Goal: Information Seeking & Learning: Learn about a topic

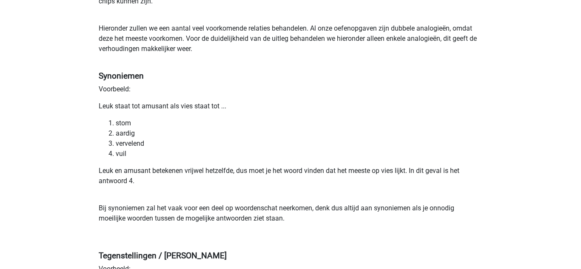
scroll to position [400, 0]
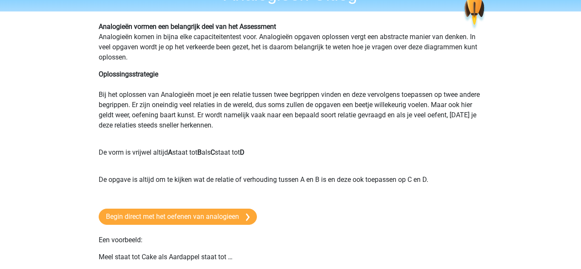
scroll to position [49, 0]
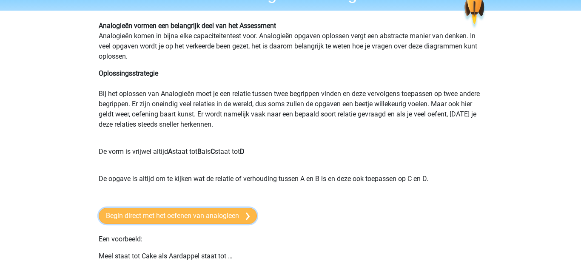
click at [170, 222] on link "Begin direct met het oefenen van analogieen" at bounding box center [178, 216] width 158 height 16
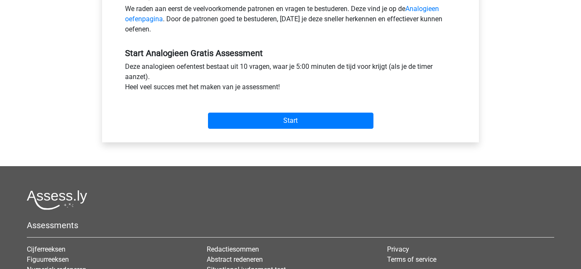
scroll to position [283, 0]
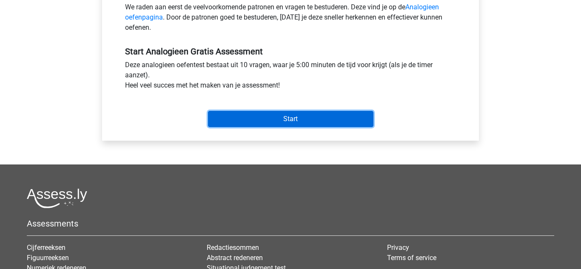
click at [278, 116] on input "Start" at bounding box center [290, 119] width 165 height 16
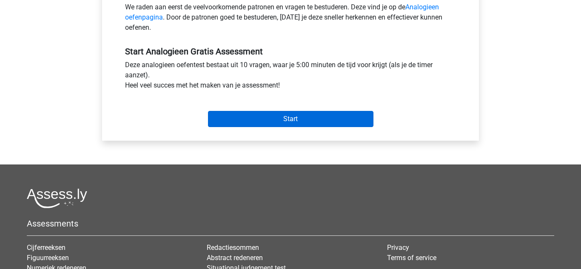
scroll to position [213, 0]
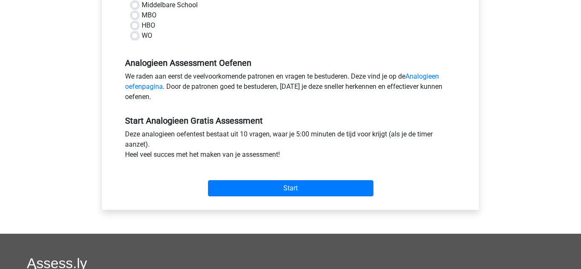
click at [142, 37] on label "WO" at bounding box center [147, 36] width 11 height 10
click at [133, 37] on input "WO" at bounding box center [134, 35] width 7 height 8
radio input "true"
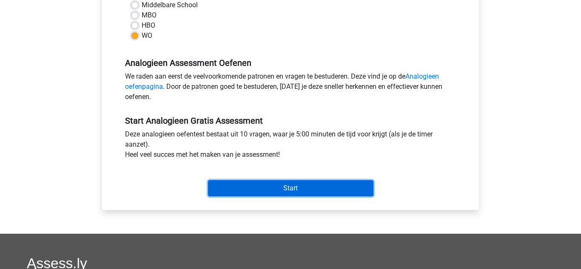
click at [314, 187] on input "Start" at bounding box center [290, 188] width 165 height 16
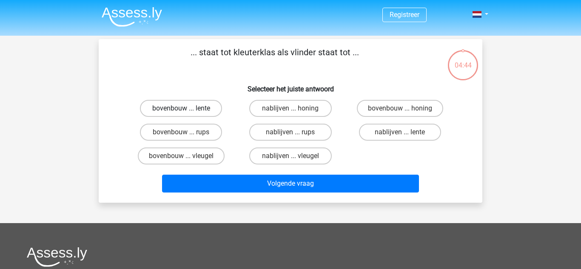
click at [169, 105] on label "bovenbouw ... lente" at bounding box center [181, 108] width 82 height 17
click at [181, 108] on input "bovenbouw ... lente" at bounding box center [184, 111] width 6 height 6
radio input "true"
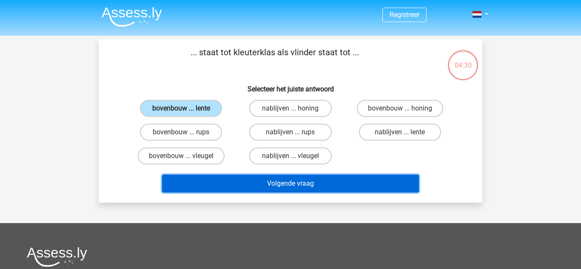
click at [243, 188] on button "Volgende vraag" at bounding box center [290, 184] width 257 height 18
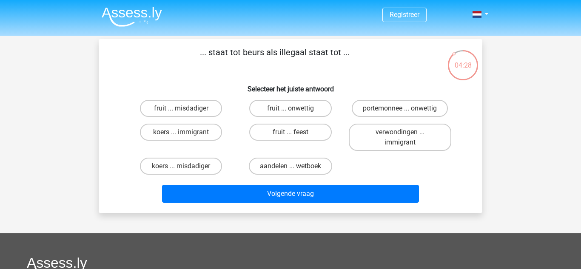
scroll to position [1, 0]
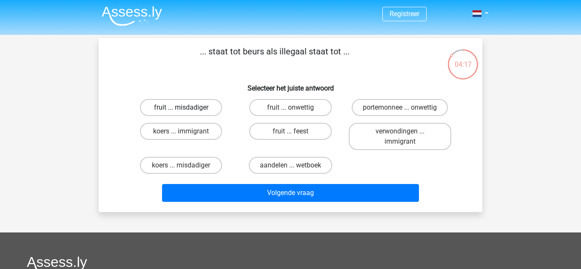
click at [196, 102] on label "fruit ... misdadiger" at bounding box center [181, 107] width 82 height 17
click at [187, 108] on input "fruit ... misdadiger" at bounding box center [184, 111] width 6 height 6
radio input "true"
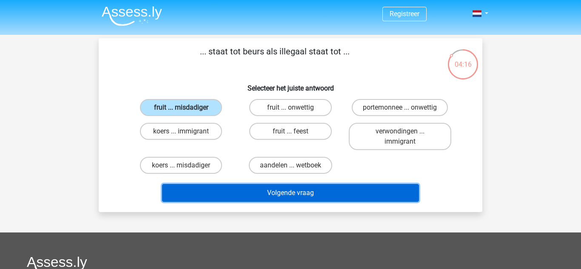
click at [344, 195] on button "Volgende vraag" at bounding box center [290, 193] width 257 height 18
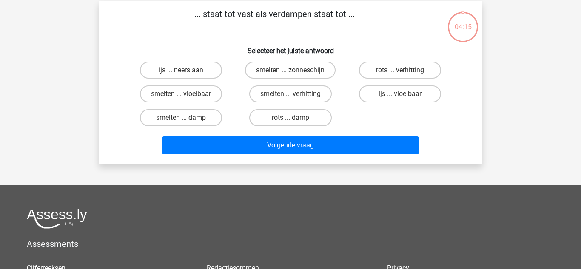
scroll to position [39, 0]
